Goal: Task Accomplishment & Management: Use online tool/utility

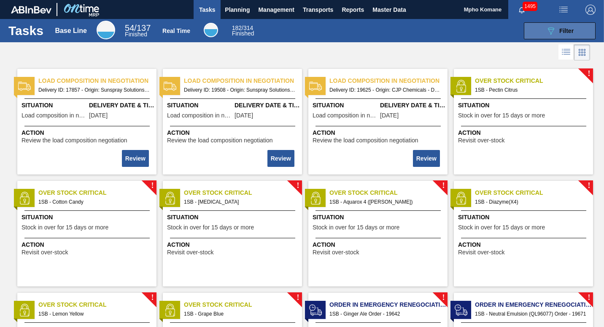
click at [570, 35] on div "089F7B8B-B2A5-4AFE-B5C0-19BA573D28AC Filter" at bounding box center [560, 31] width 28 height 10
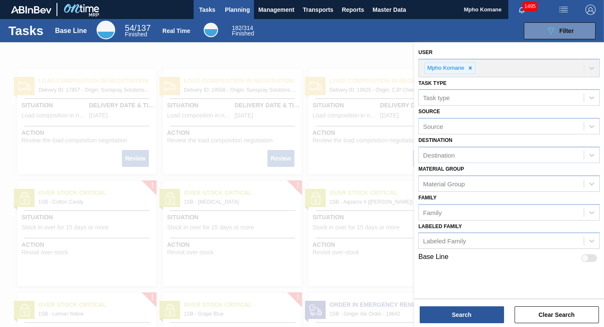
click at [236, 14] on span "Planning" at bounding box center [237, 10] width 25 height 10
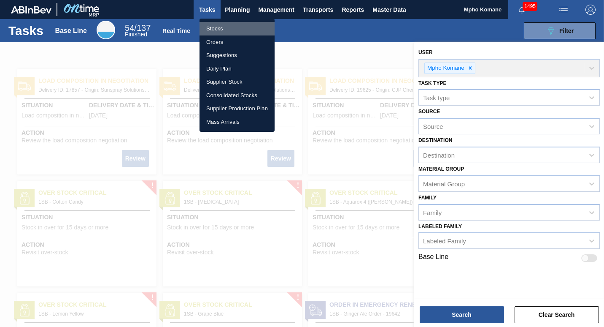
click at [217, 27] on li "Stocks" at bounding box center [237, 29] width 75 height 14
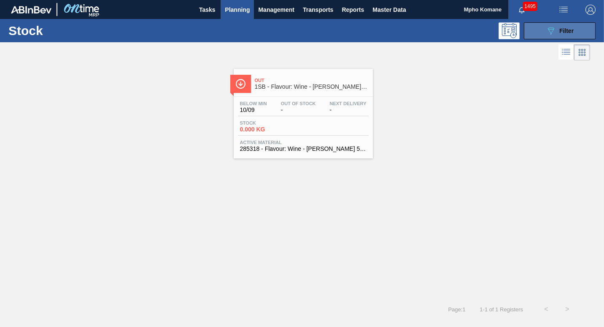
click at [576, 28] on button "089F7B8B-B2A5-4AFE-B5C0-19BA573D28AC Filter" at bounding box center [560, 30] width 72 height 17
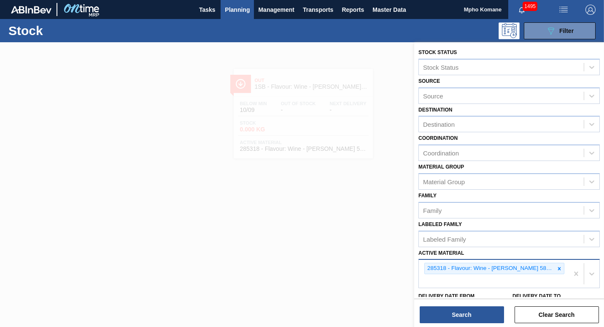
click at [558, 270] on div "285318 - Flavour: Wine - [PERSON_NAME] 586201" at bounding box center [494, 274] width 150 height 28
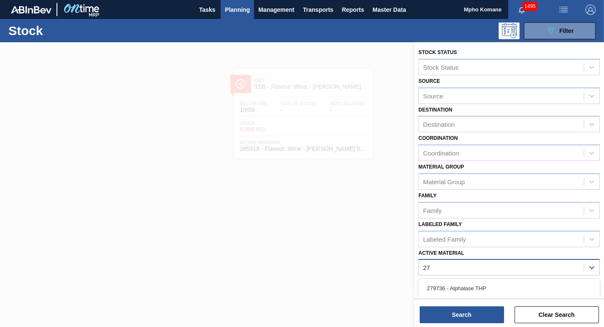
type Material "2"
type Material "276"
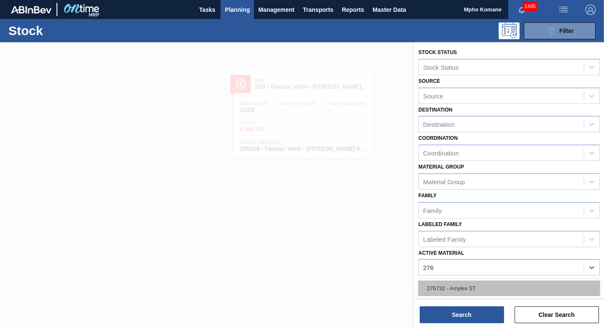
click at [501, 284] on div "276732 - Amylex 5T" at bounding box center [510, 288] width 182 height 16
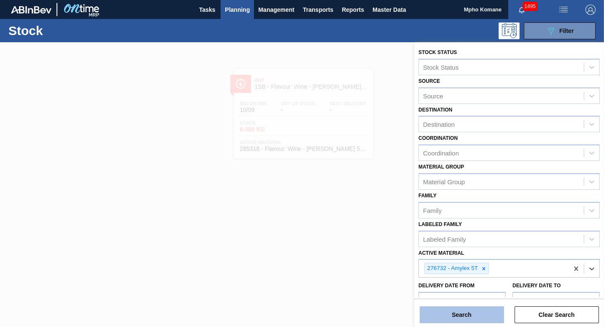
click at [470, 312] on button "Search" at bounding box center [462, 314] width 84 height 17
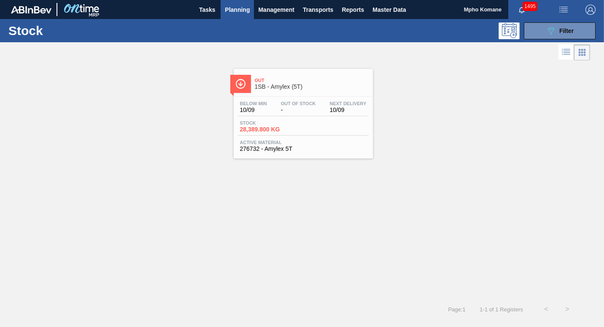
click at [328, 113] on div "Below Min 10/09 Out Of Stock - Next Delivery 10/09" at bounding box center [303, 108] width 131 height 15
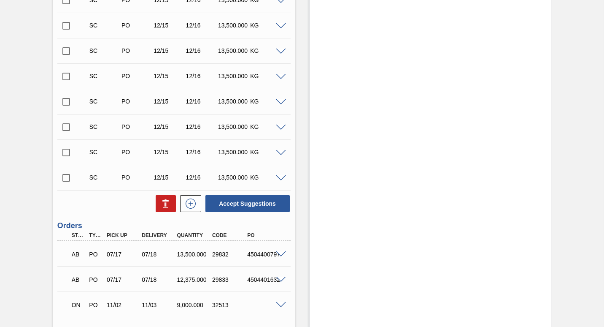
scroll to position [1055, 0]
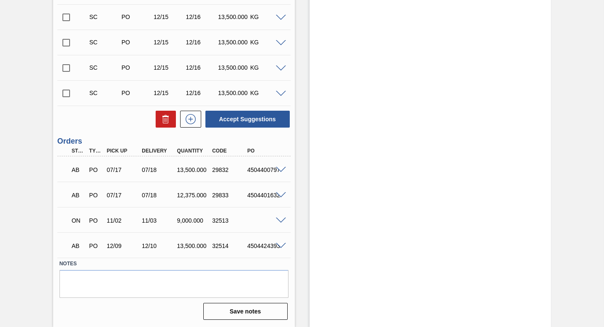
click at [278, 221] on span at bounding box center [281, 220] width 10 height 6
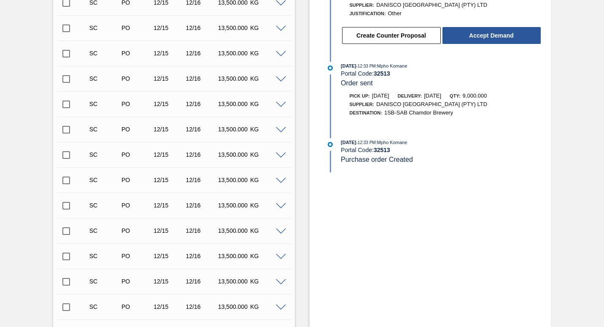
scroll to position [247, 0]
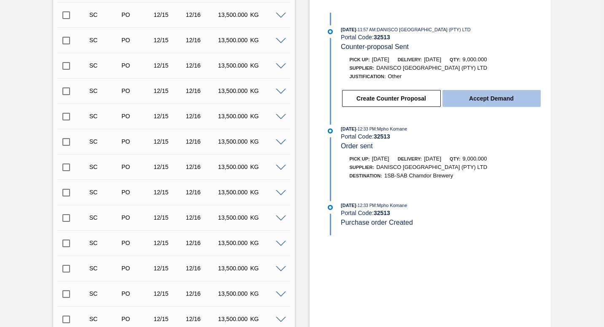
click at [494, 98] on button "Accept Demand" at bounding box center [492, 98] width 98 height 17
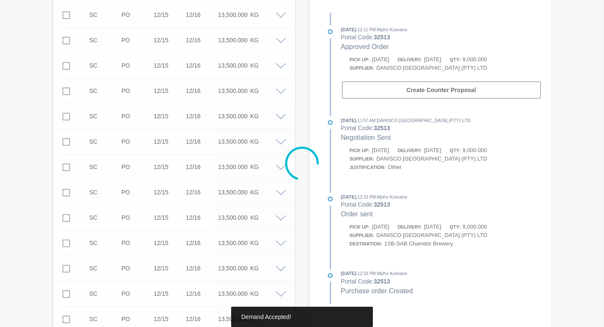
type up32513 "[DATE]"
type input "[DATE]"
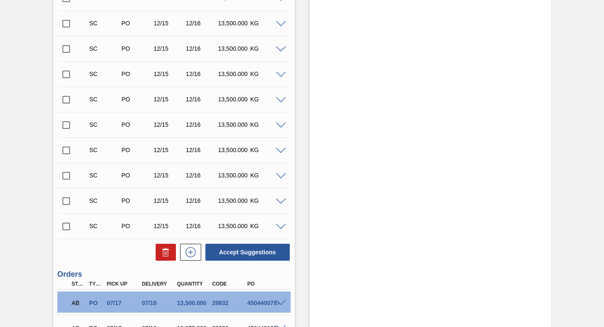
scroll to position [1055, 0]
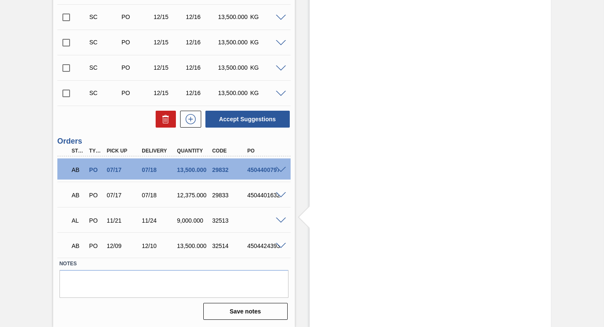
click at [281, 223] on div "AL PO 11/21 11/24 9,000.000 32513" at bounding box center [173, 219] width 233 height 21
click at [281, 219] on span at bounding box center [281, 220] width 10 height 6
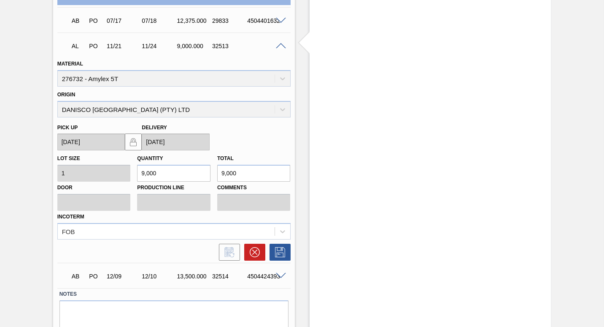
scroll to position [1260, 0]
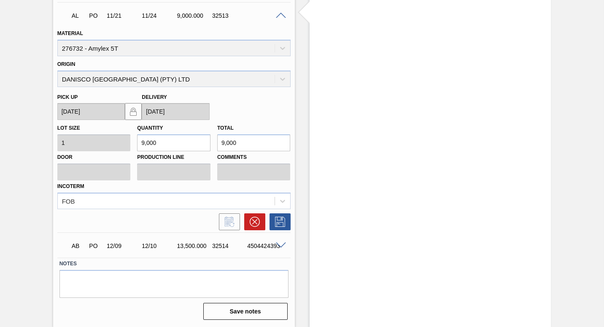
click at [283, 244] on span at bounding box center [281, 245] width 10 height 6
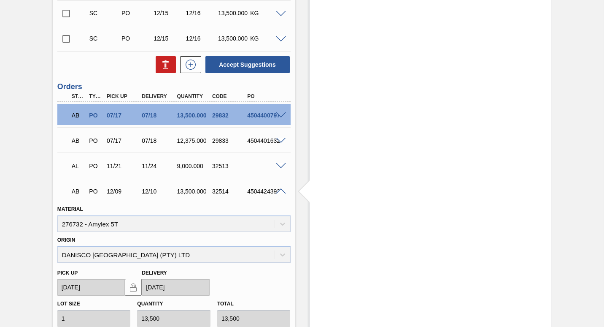
scroll to position [1049, 0]
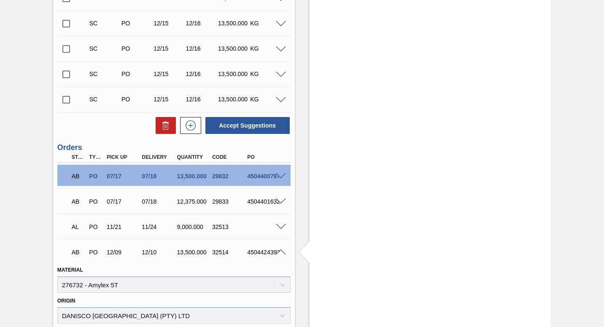
click at [279, 227] on span at bounding box center [281, 227] width 10 height 6
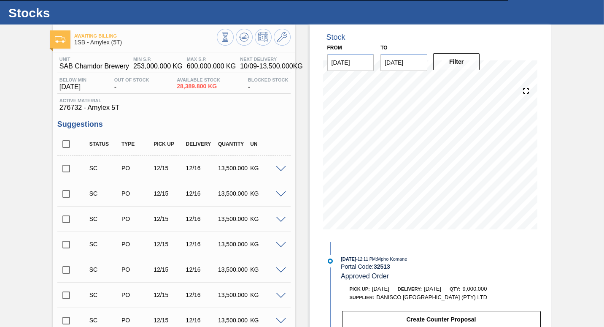
scroll to position [0, 0]
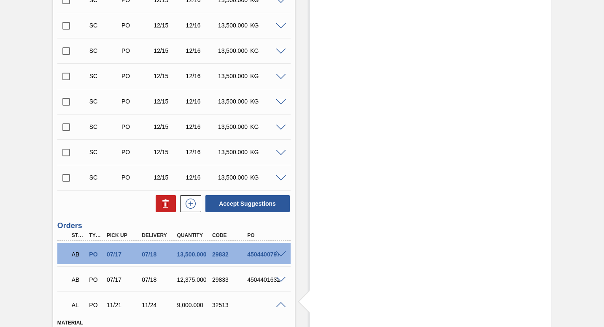
drag, startPoint x: 501, startPoint y: 207, endPoint x: 497, endPoint y: 214, distance: 7.9
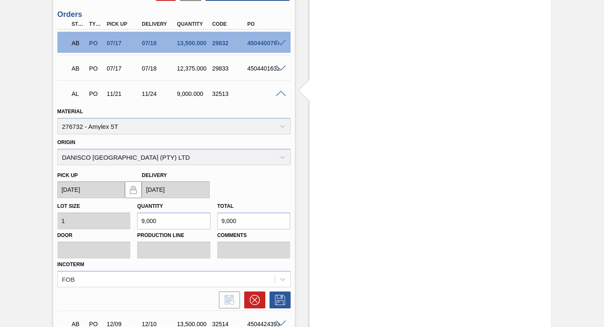
scroll to position [1260, 0]
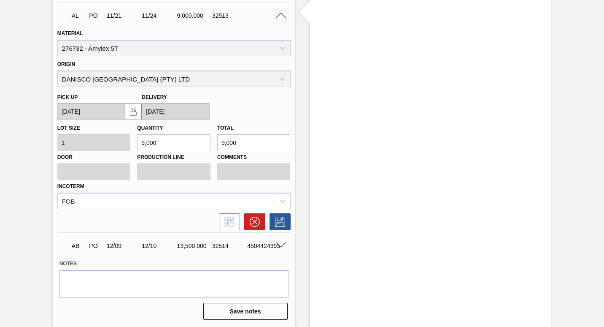
click at [278, 246] on span at bounding box center [281, 245] width 10 height 6
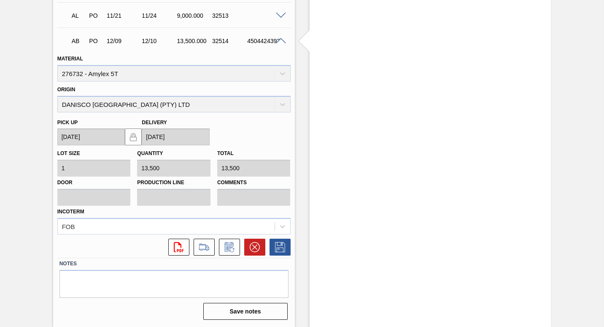
scroll to position [1091, 0]
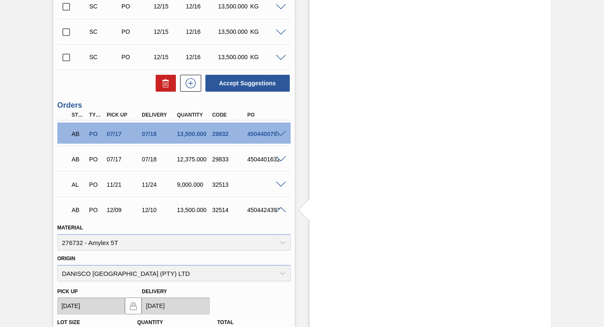
click at [282, 187] on span at bounding box center [281, 185] width 10 height 6
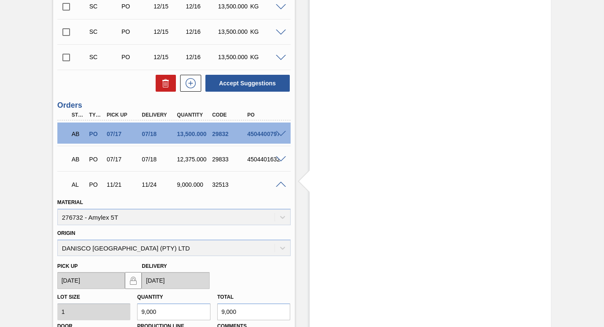
click at [280, 184] on span at bounding box center [281, 185] width 10 height 6
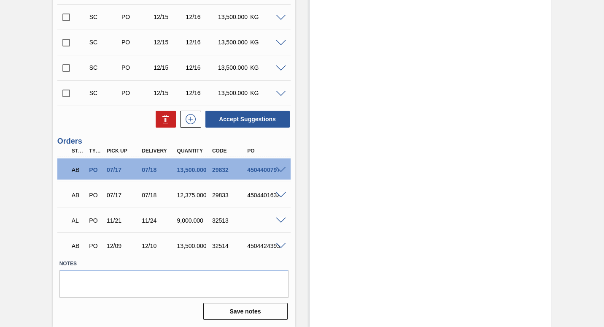
scroll to position [1055, 0]
click at [279, 220] on span at bounding box center [281, 220] width 10 height 6
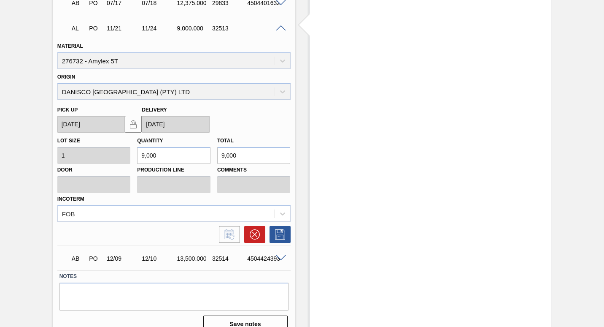
scroll to position [1260, 0]
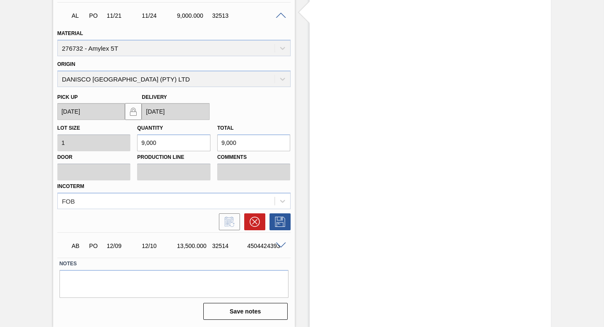
click at [280, 246] on span at bounding box center [281, 245] width 10 height 6
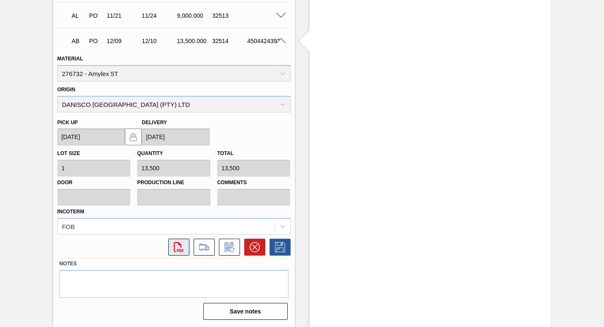
click at [182, 248] on icon "svg{fill:#ff0000}" at bounding box center [179, 247] width 10 height 10
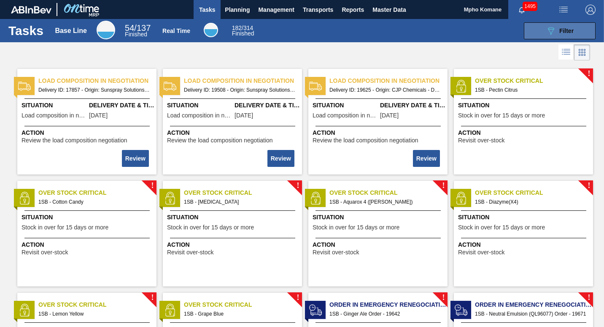
click at [576, 30] on button "089F7B8B-B2A5-4AFE-B5C0-19BA573D28AC Filter" at bounding box center [560, 30] width 72 height 17
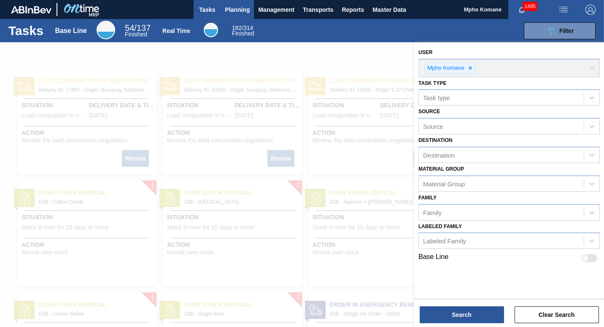
click at [246, 5] on span "Planning" at bounding box center [237, 10] width 25 height 10
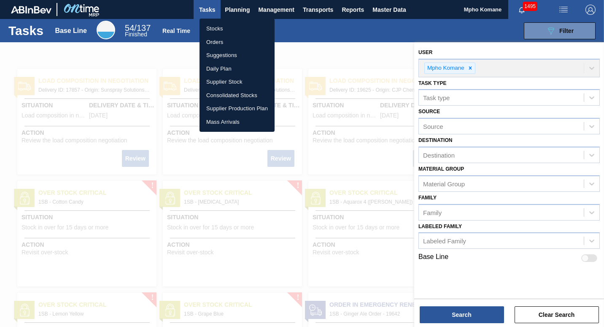
click at [220, 28] on li "Stocks" at bounding box center [237, 29] width 75 height 14
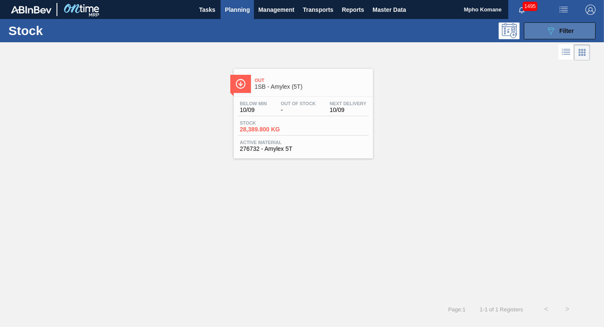
click at [565, 32] on span "Filter" at bounding box center [567, 30] width 14 height 7
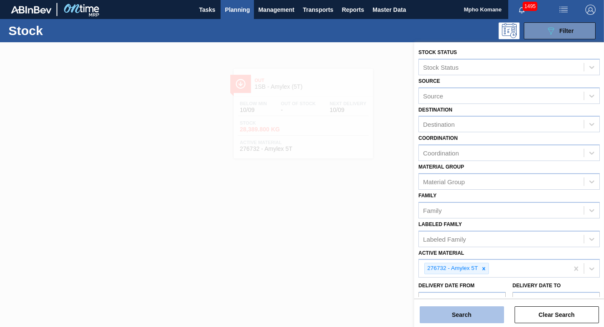
click at [461, 312] on button "Search" at bounding box center [462, 314] width 84 height 17
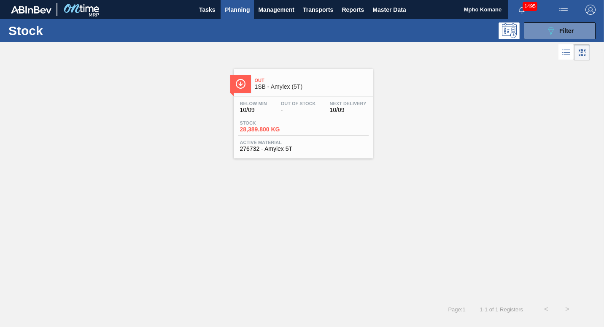
click at [306, 100] on div "Below Min 10/09 Out Of Stock - Next Delivery 10/09 Stock 28,389.800 KG Active M…" at bounding box center [303, 125] width 139 height 57
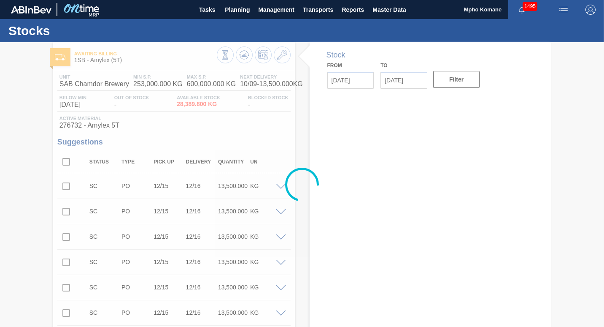
type input "[DATE]"
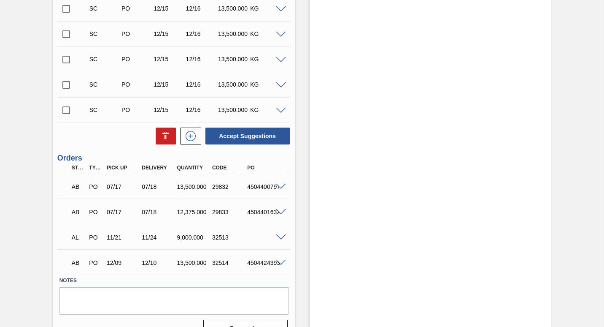
scroll to position [1055, 0]
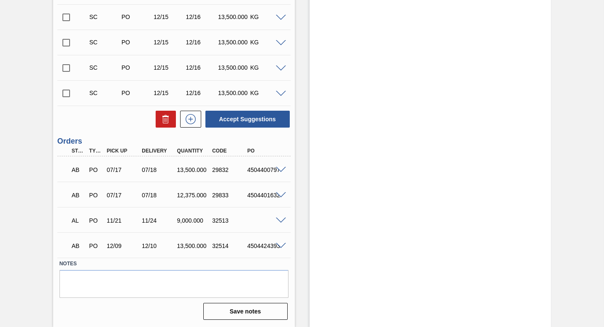
click at [280, 222] on span at bounding box center [281, 220] width 10 height 6
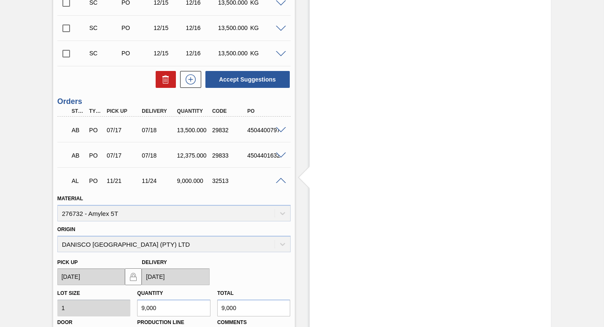
scroll to position [1049, 0]
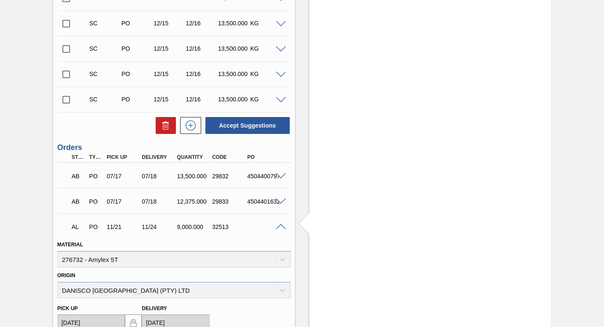
click at [281, 224] on span at bounding box center [281, 227] width 10 height 6
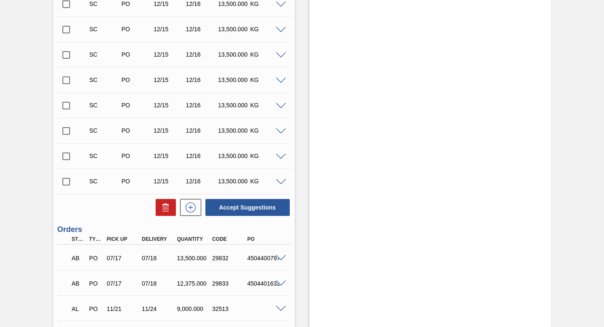
scroll to position [1055, 0]
